Goal: Task Accomplishment & Management: Manage account settings

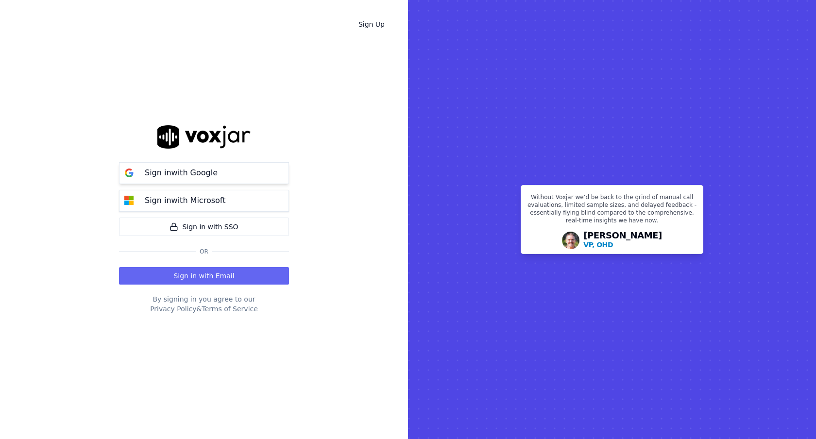
click at [253, 181] on button "Sign in with Google" at bounding box center [204, 173] width 170 height 22
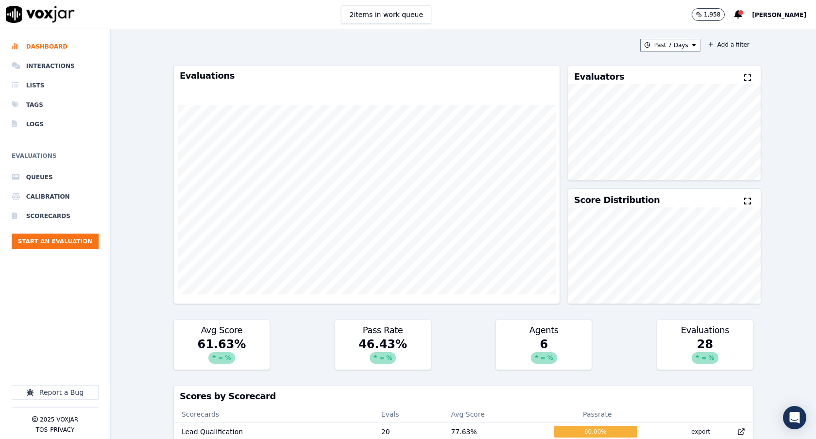
click at [791, 11] on button "Curtis Brown" at bounding box center [784, 15] width 64 height 12
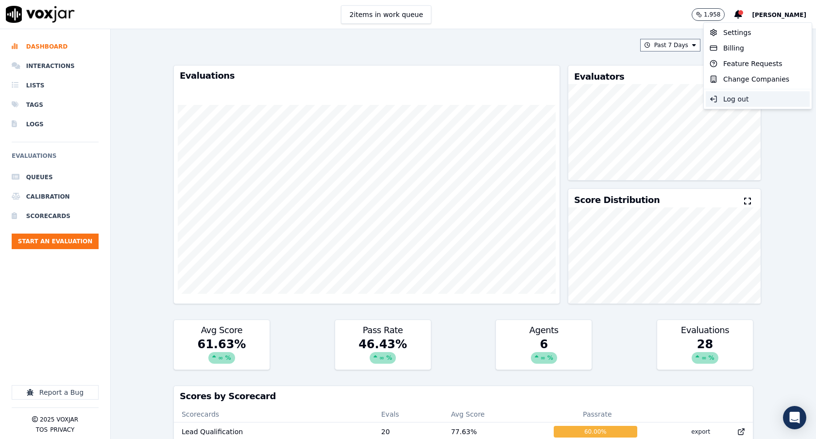
click at [758, 103] on div "Log out" at bounding box center [758, 99] width 104 height 16
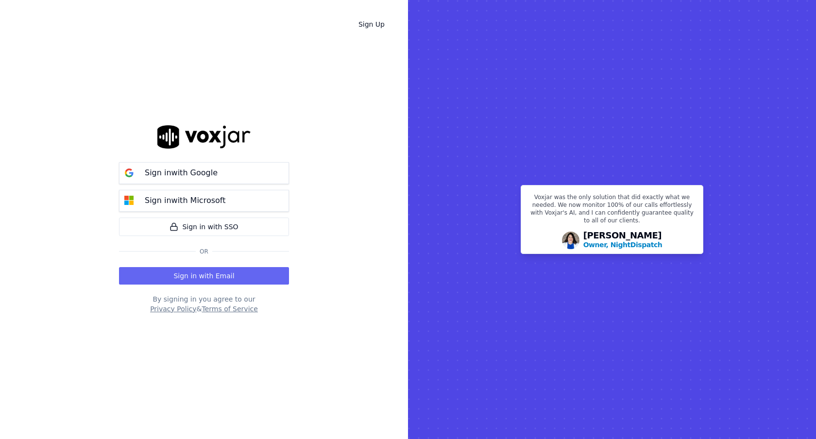
click at [158, 78] on div "Sign in with Google Sign in with Microsoft Sign in with SSO Or Sign in with Ema…" at bounding box center [204, 220] width 170 height 408
click at [272, 198] on button "Sign in with Microsoft" at bounding box center [204, 201] width 170 height 22
